Goal: Transaction & Acquisition: Obtain resource

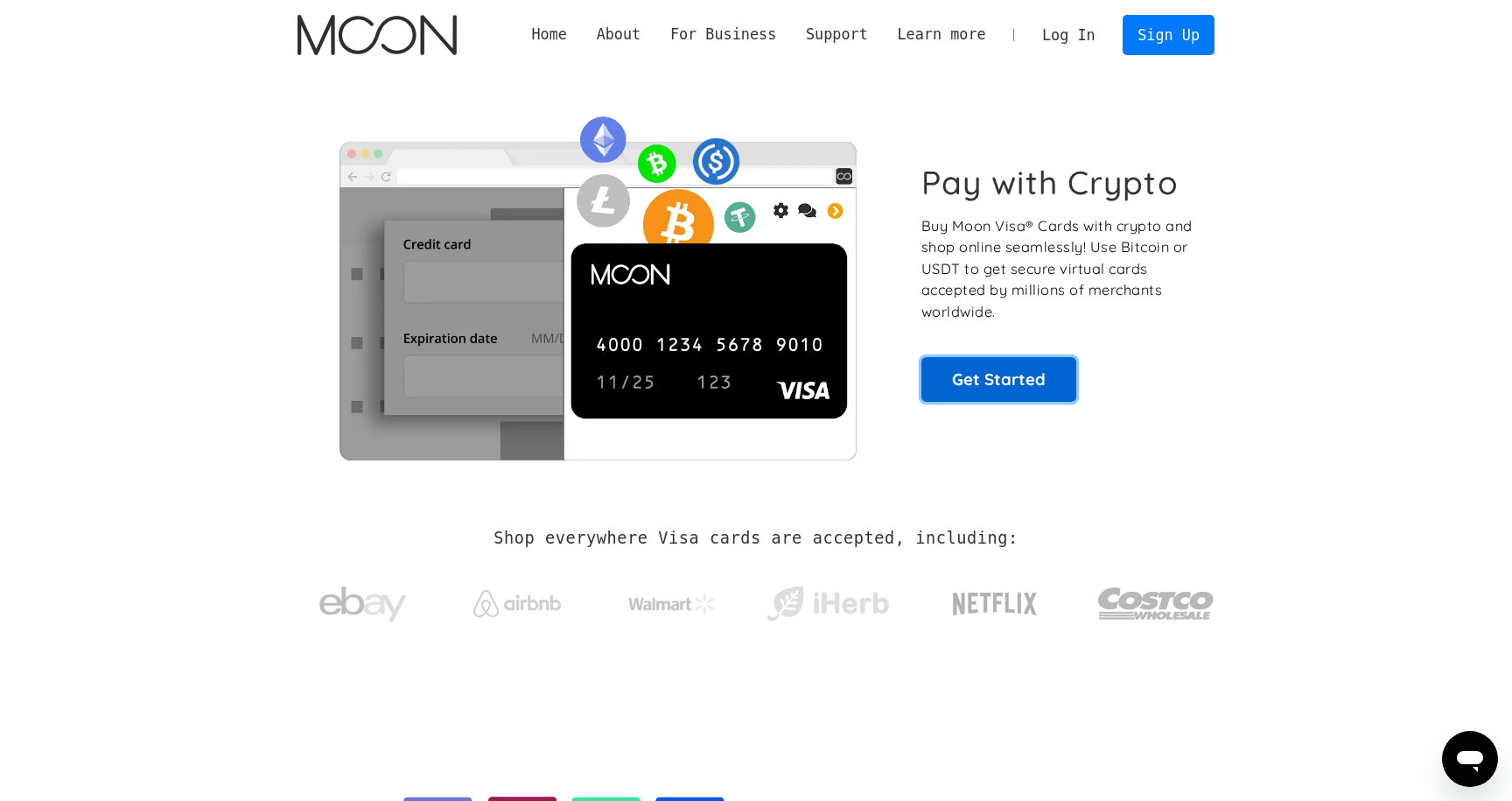
click at [1014, 382] on link "Get Started" at bounding box center [999, 379] width 155 height 44
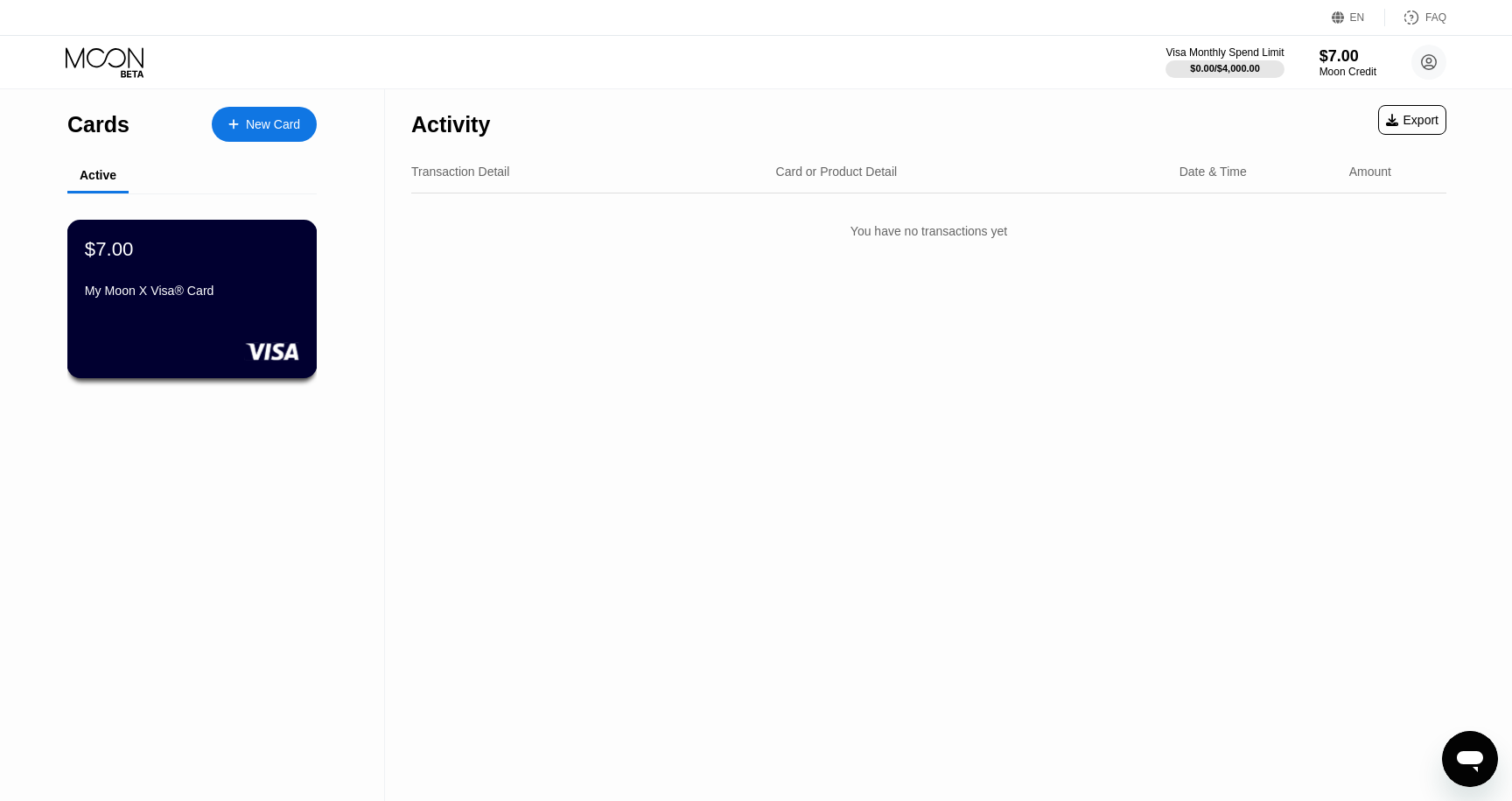
click at [230, 292] on div "My Moon X Visa® Card" at bounding box center [191, 291] width 214 height 14
click at [153, 342] on div "$7.00 My Moon X Visa® Card" at bounding box center [192, 298] width 250 height 158
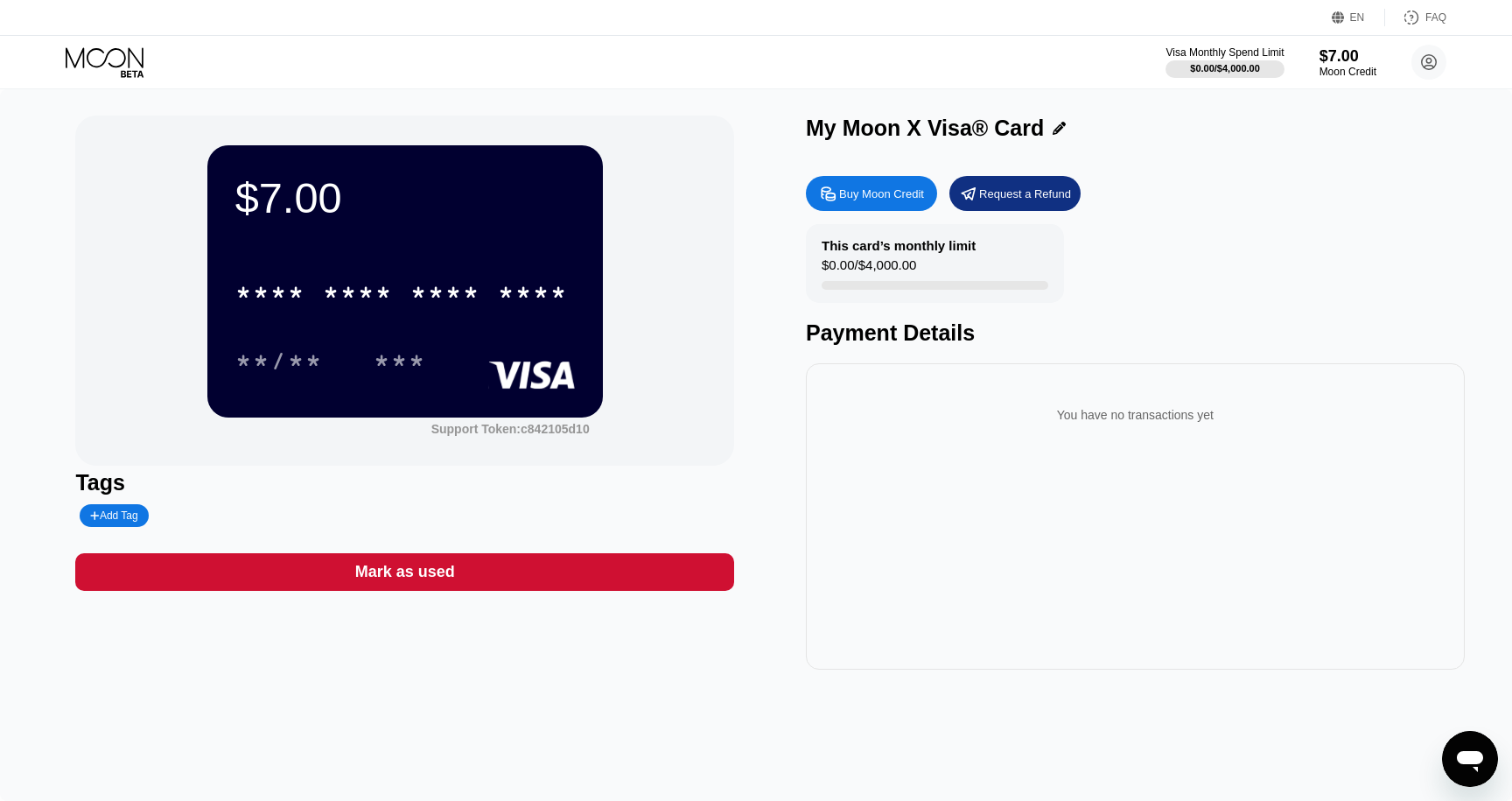
click at [852, 195] on div "Buy Moon Credit" at bounding box center [882, 193] width 84 height 15
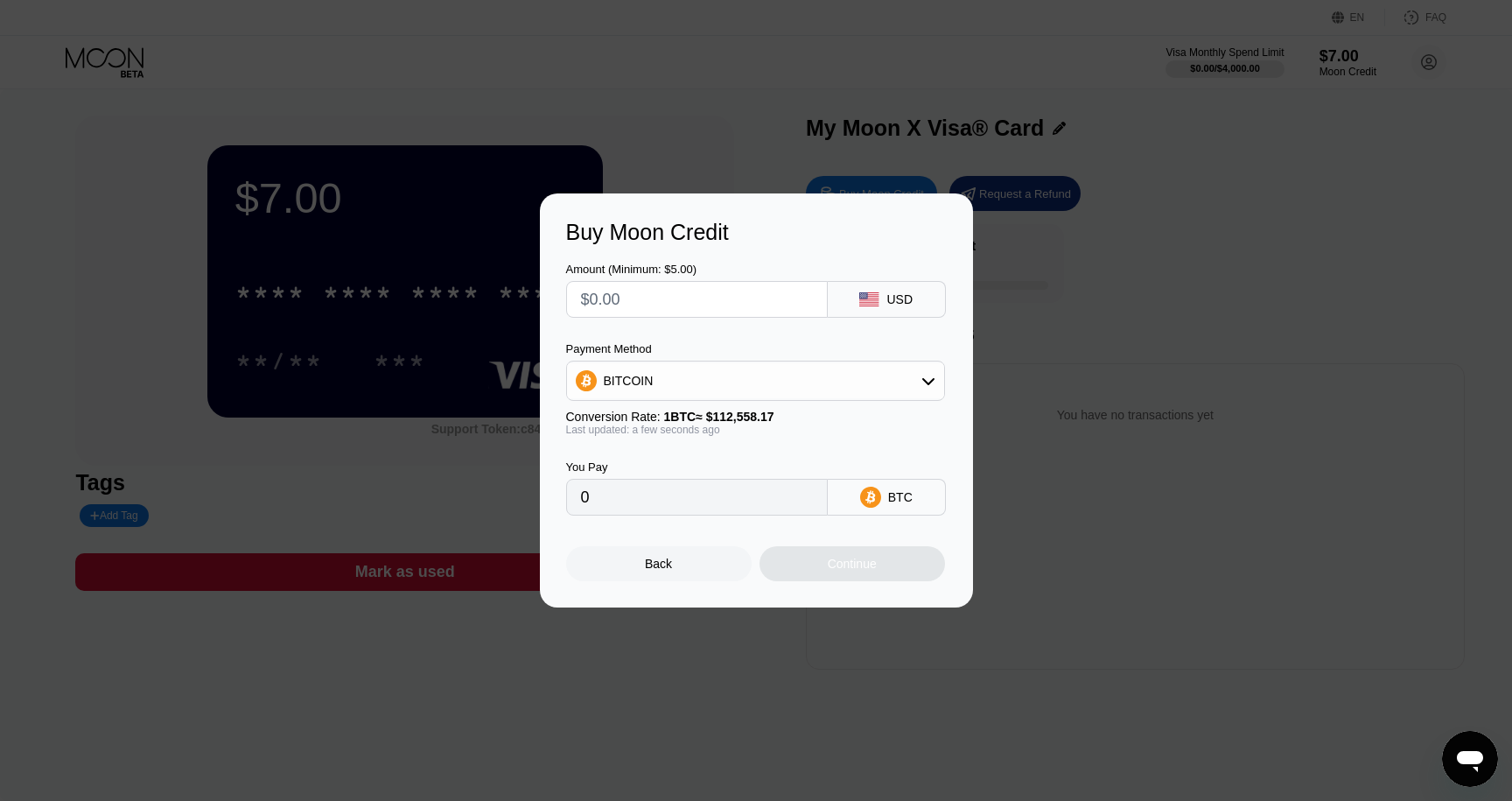
click at [693, 299] on input "text" at bounding box center [697, 299] width 232 height 35
type input "$1"
type input "0.00000889"
type input "$15"
type input "0.00013327"
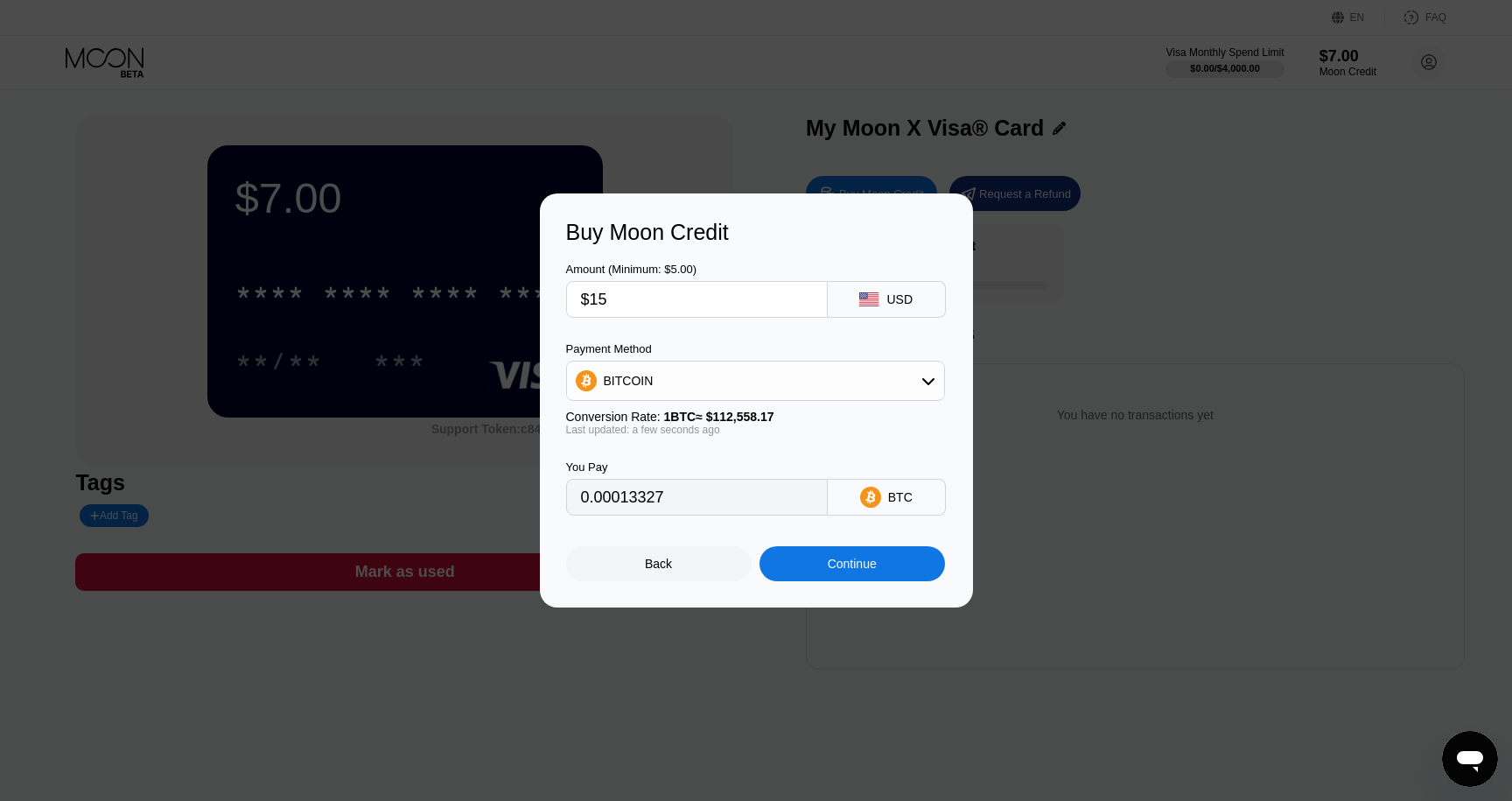
type input "$15"
click at [850, 577] on div "Continue" at bounding box center [852, 563] width 186 height 35
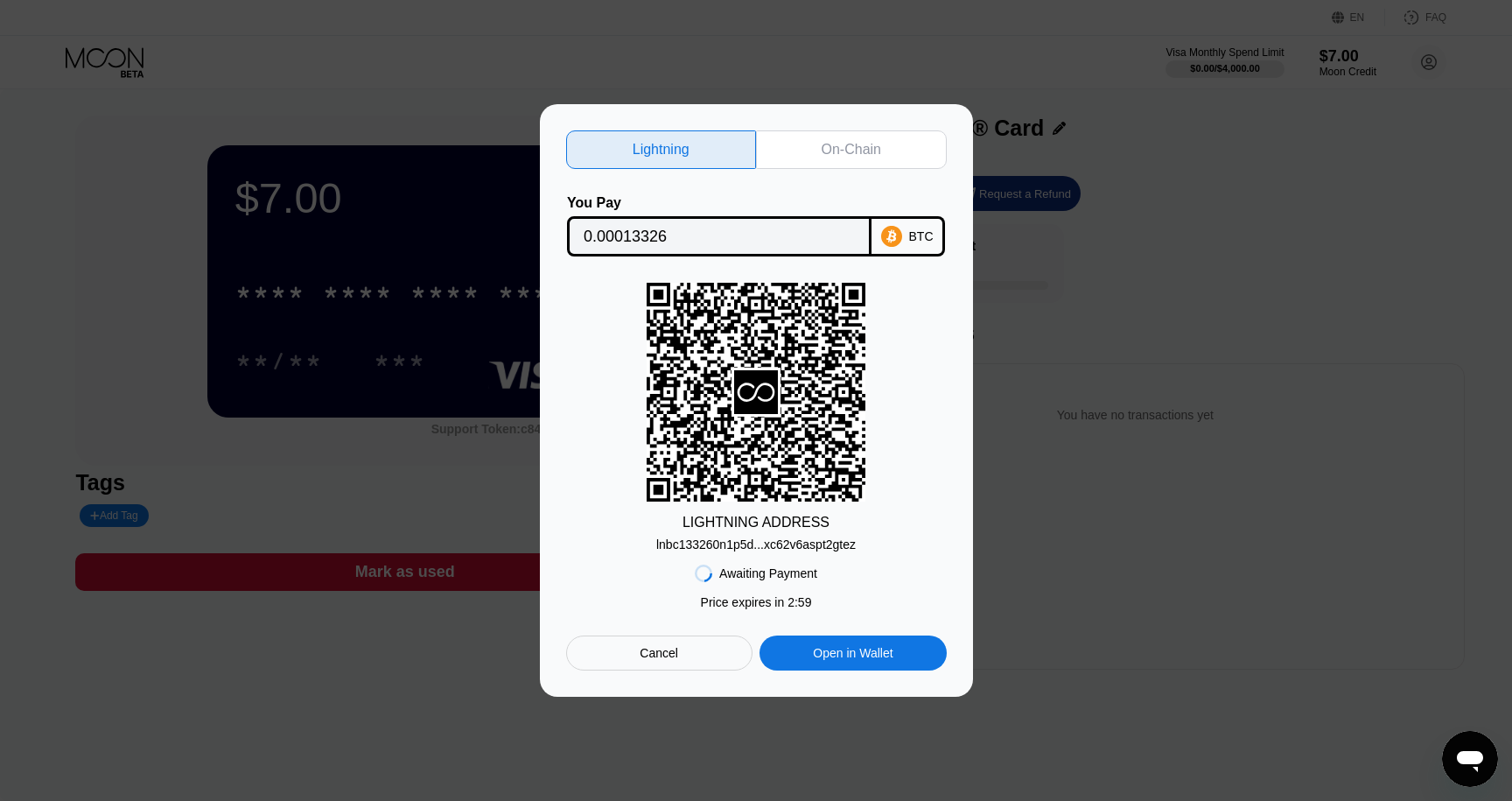
click at [807, 547] on div "lnbc133260n1p5d...xc62v6aspt2gtez" at bounding box center [756, 544] width 199 height 14
click at [677, 668] on div "Cancel" at bounding box center [660, 653] width 187 height 35
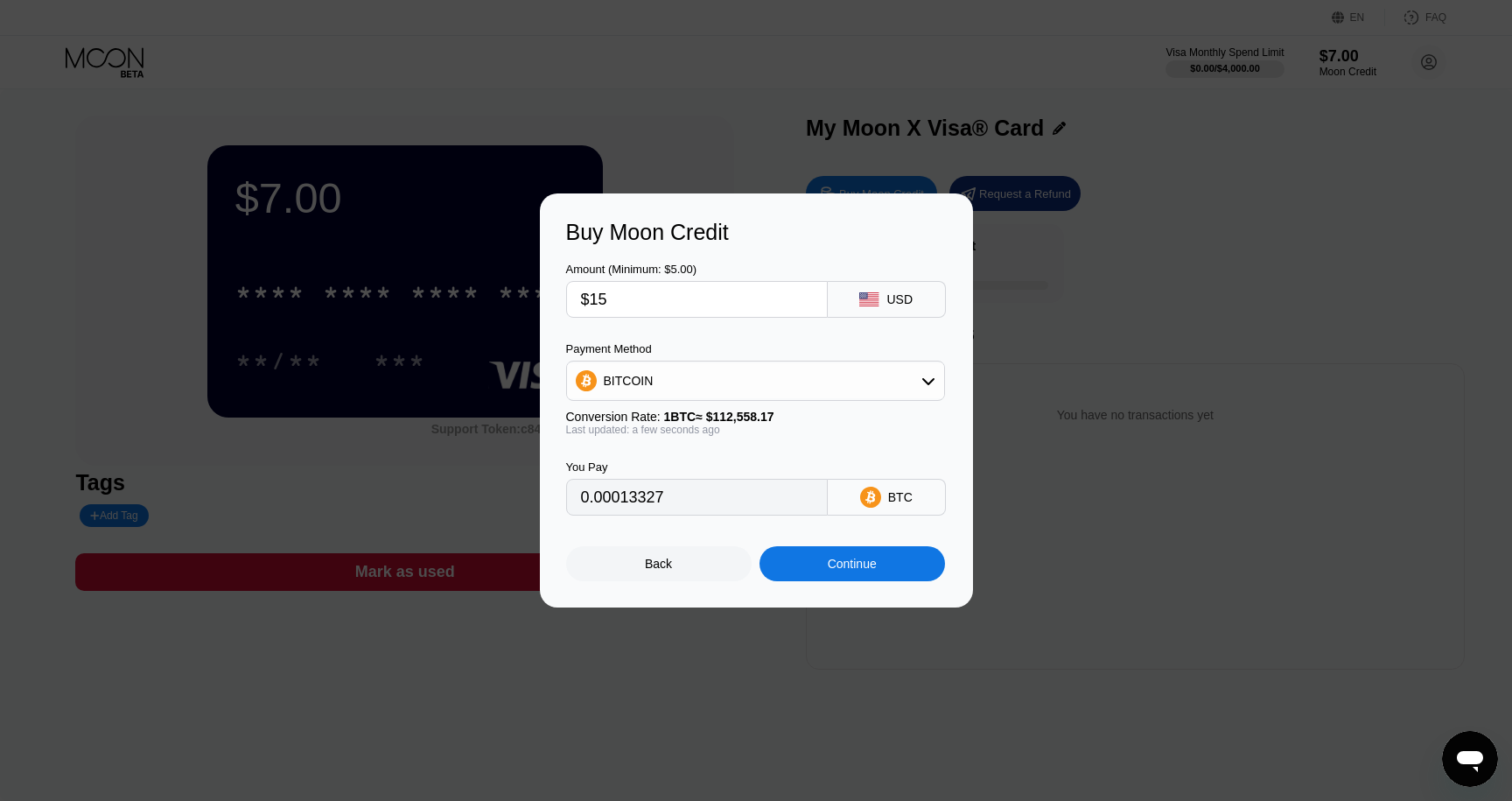
click at [680, 304] on input "$15" at bounding box center [697, 299] width 232 height 35
type input "$9"
type input "0.00007996"
type input "$9"
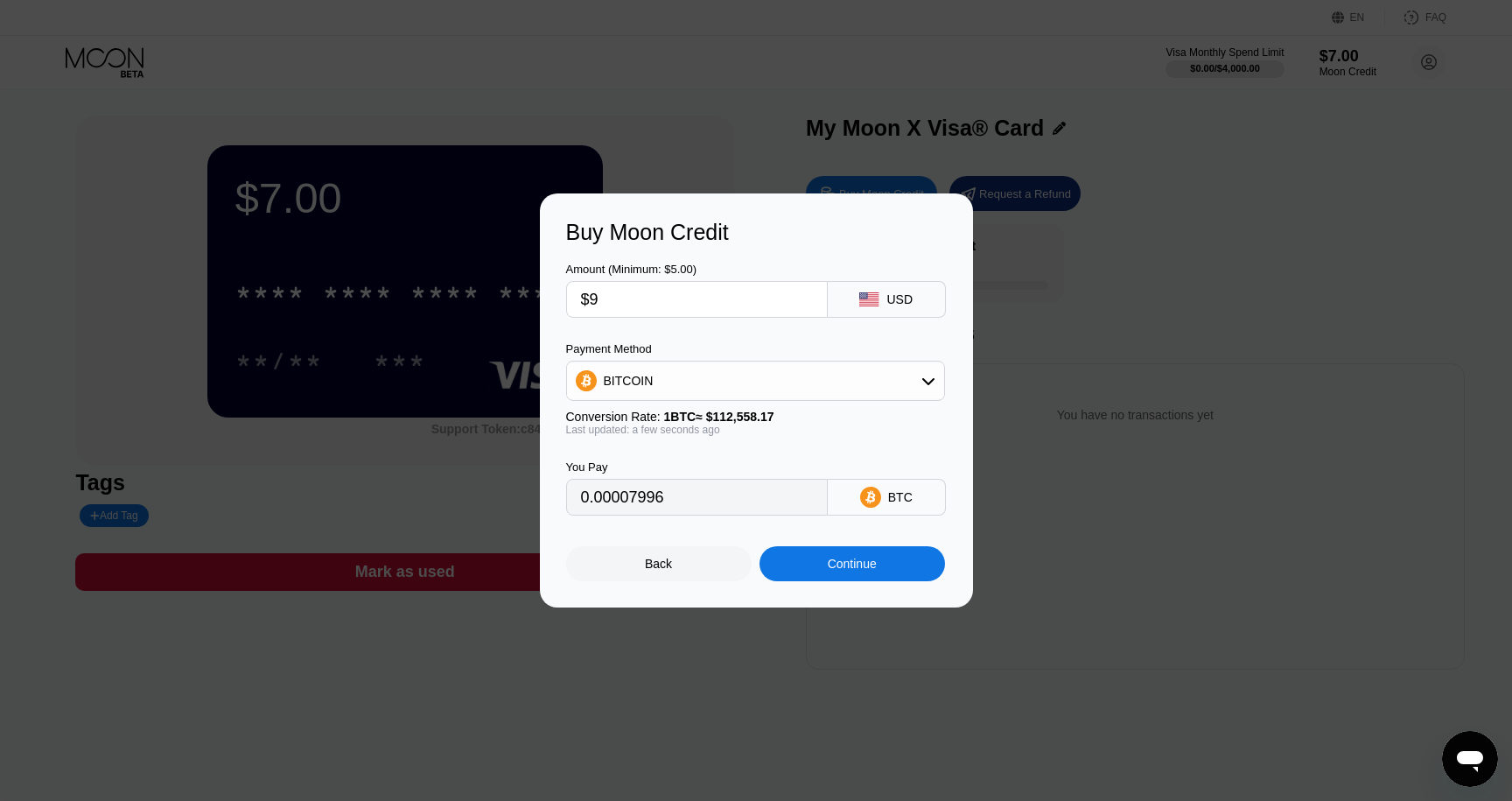
click at [865, 577] on div "Continue" at bounding box center [852, 563] width 186 height 35
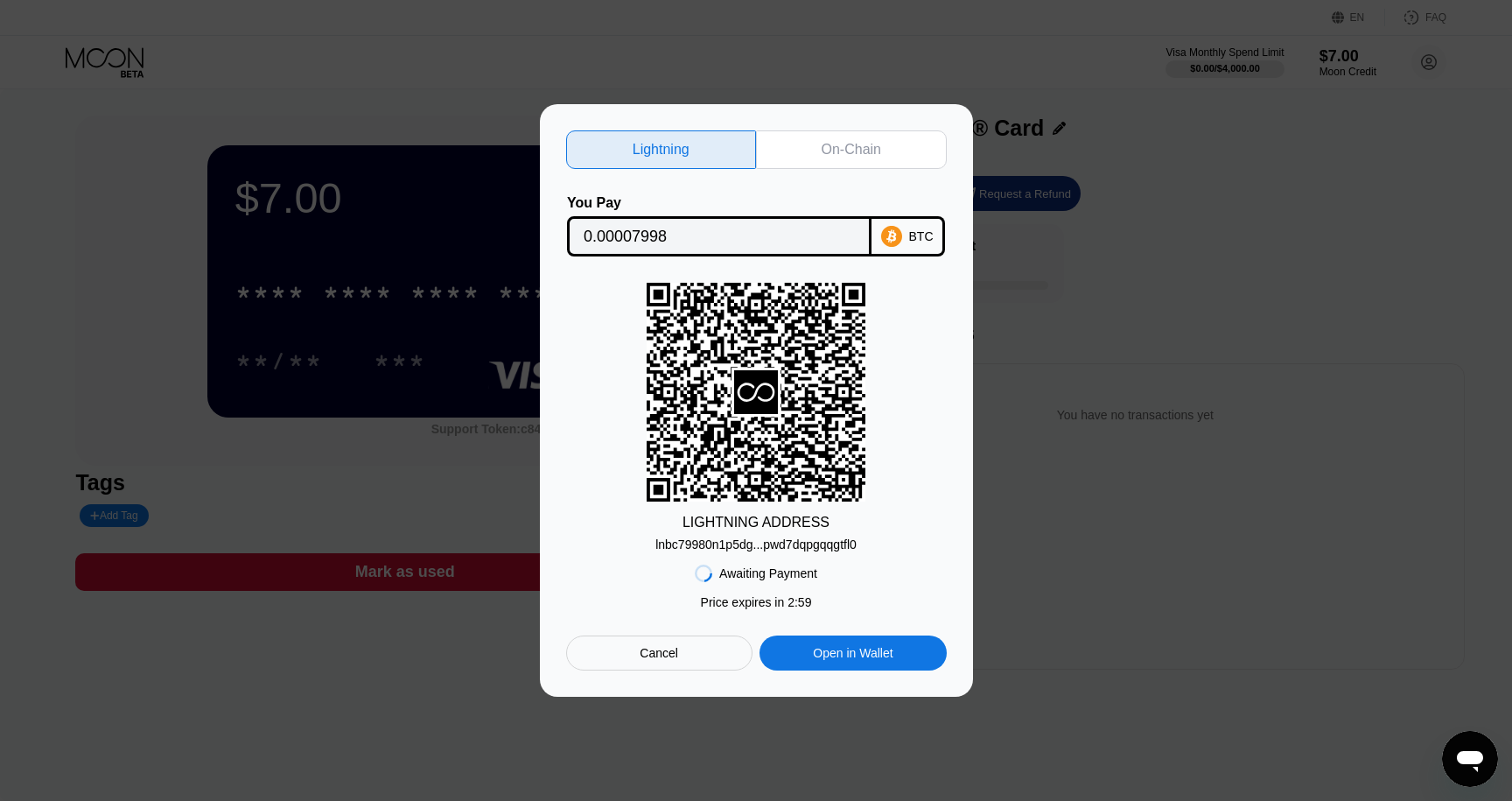
click at [737, 549] on div "lnbc79980n1p5dg...pwd7dqpgqqgtfl0" at bounding box center [756, 544] width 201 height 14
click at [662, 645] on div "Cancel" at bounding box center [660, 653] width 187 height 35
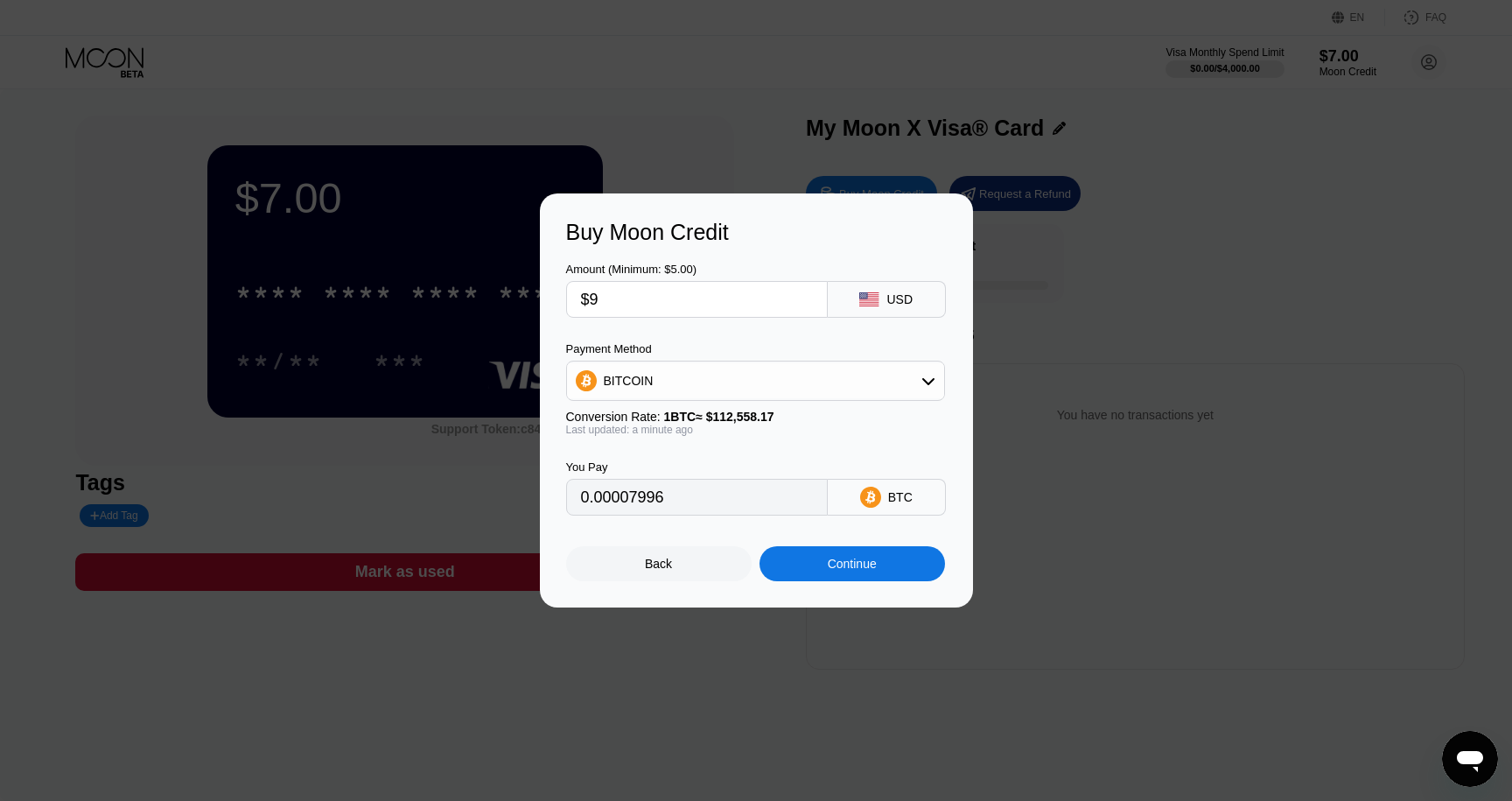
click at [600, 294] on input "$9" at bounding box center [697, 299] width 232 height 35
drag, startPoint x: 592, startPoint y: 295, endPoint x: 606, endPoint y: 300, distance: 14.9
click at [606, 300] on input "$9" at bounding box center [697, 299] width 232 height 35
type input "$5"
type input "0.00004443"
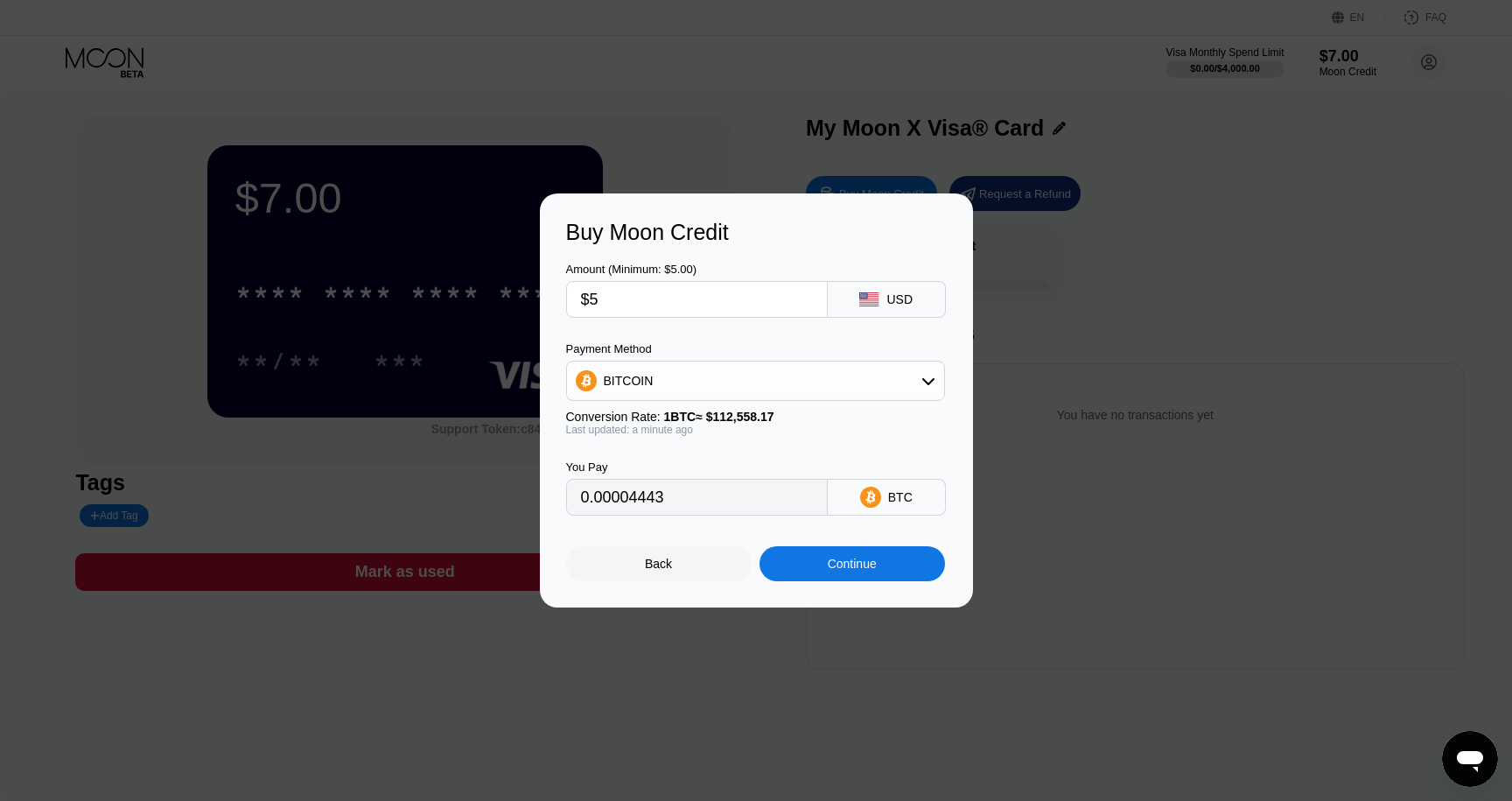
type input "$5"
click at [849, 557] on div "Continue" at bounding box center [852, 563] width 186 height 35
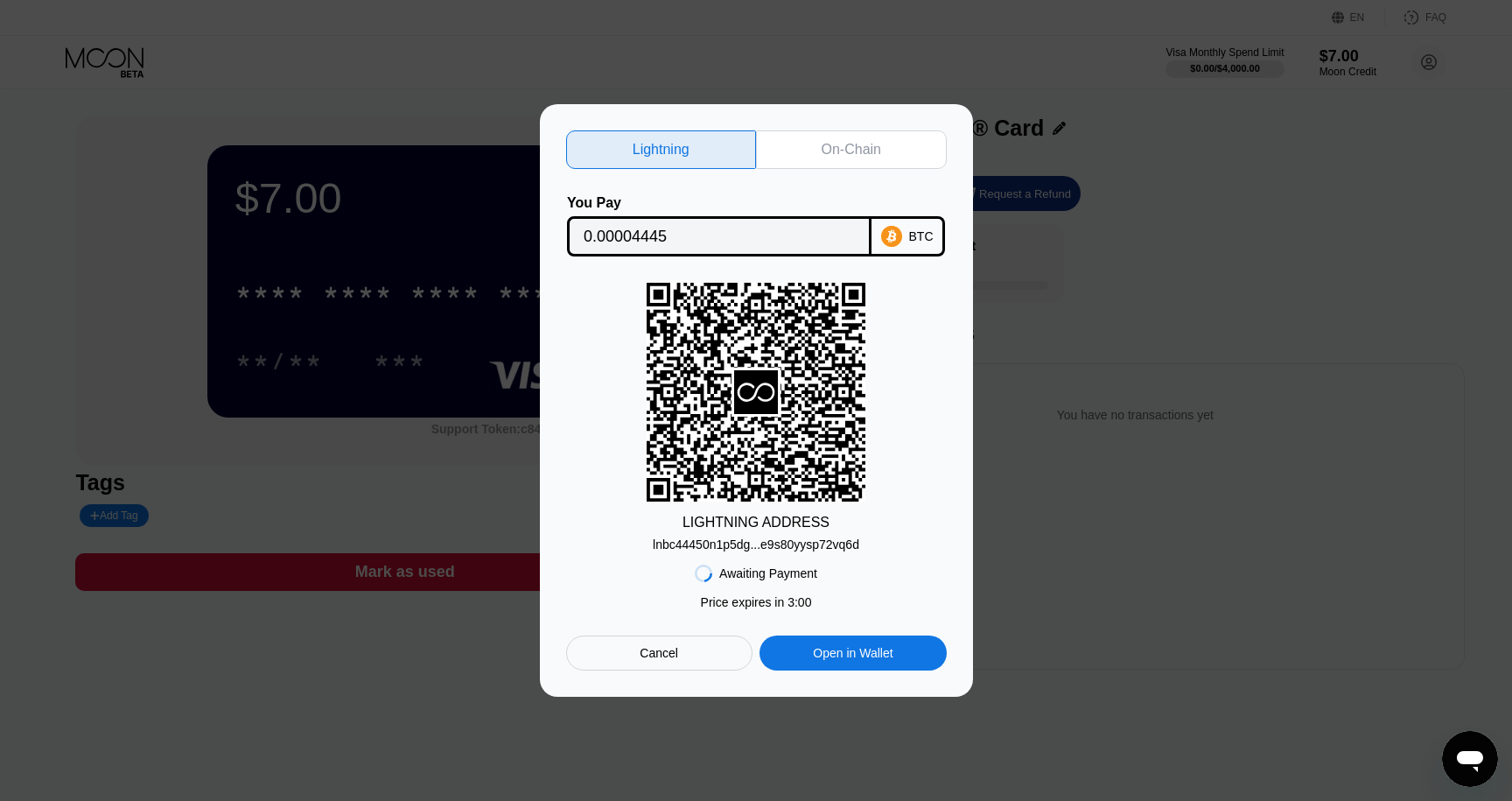
click at [729, 544] on div "lnbc44450n1p5dg...e9s80yysp72vq6d" at bounding box center [756, 544] width 206 height 14
